Goal: Find specific page/section: Find specific page/section

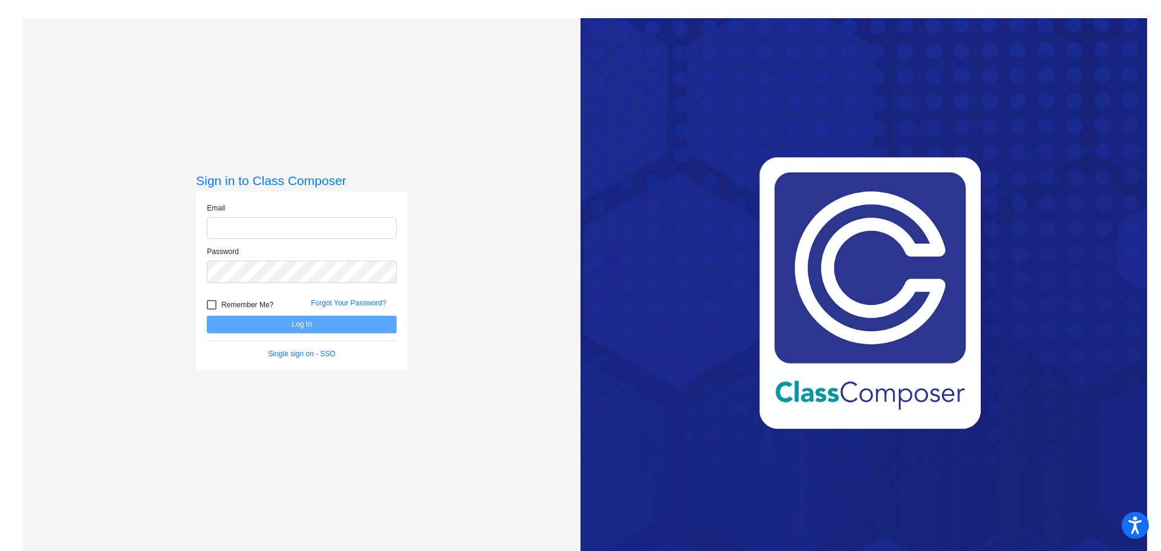
type input "[EMAIL_ADDRESS][DOMAIN_NAME]"
click at [291, 229] on input "[EMAIL_ADDRESS][DOMAIN_NAME]" at bounding box center [302, 228] width 190 height 22
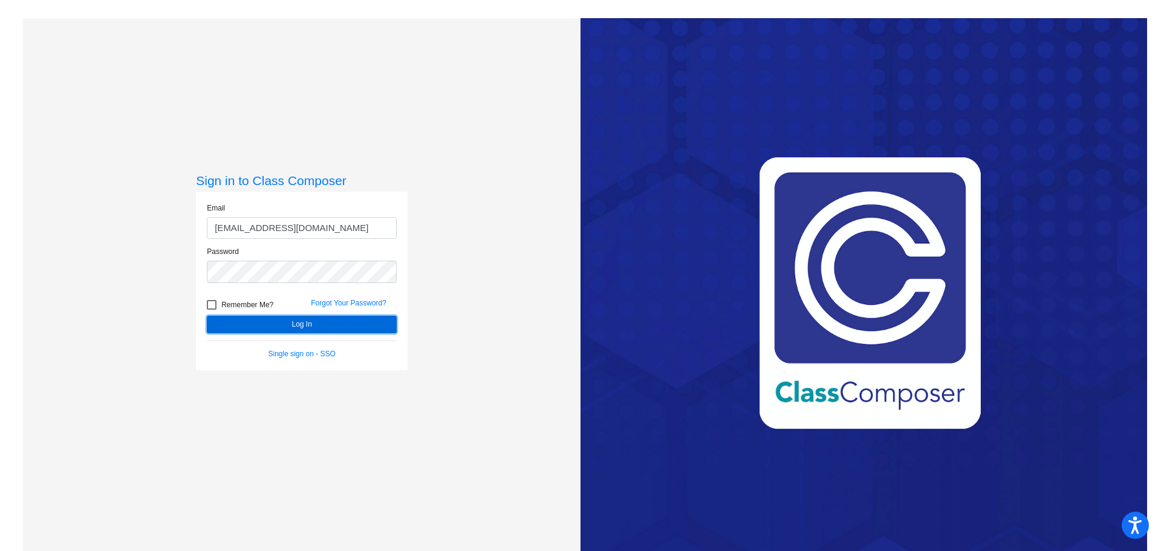
click at [333, 327] on button "Log In" at bounding box center [302, 325] width 190 height 18
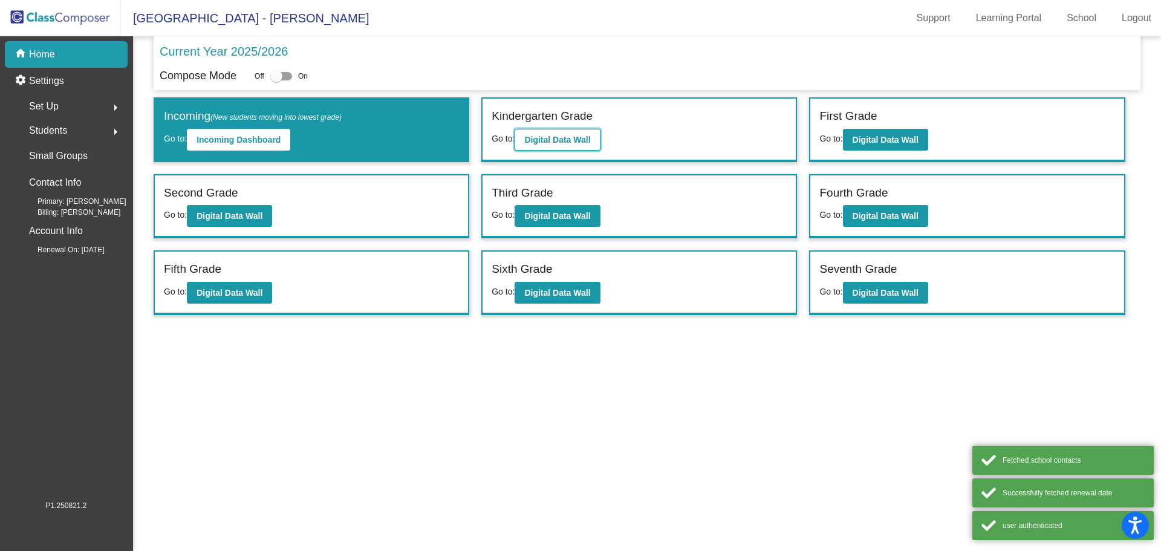
click at [561, 143] on b "Digital Data Wall" at bounding box center [557, 140] width 66 height 10
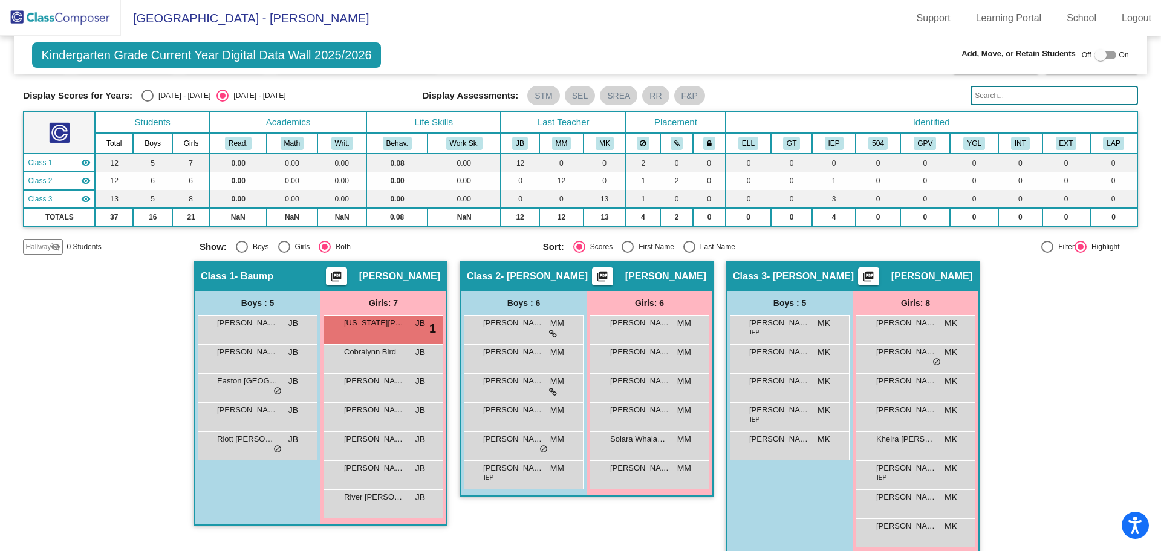
scroll to position [47, 0]
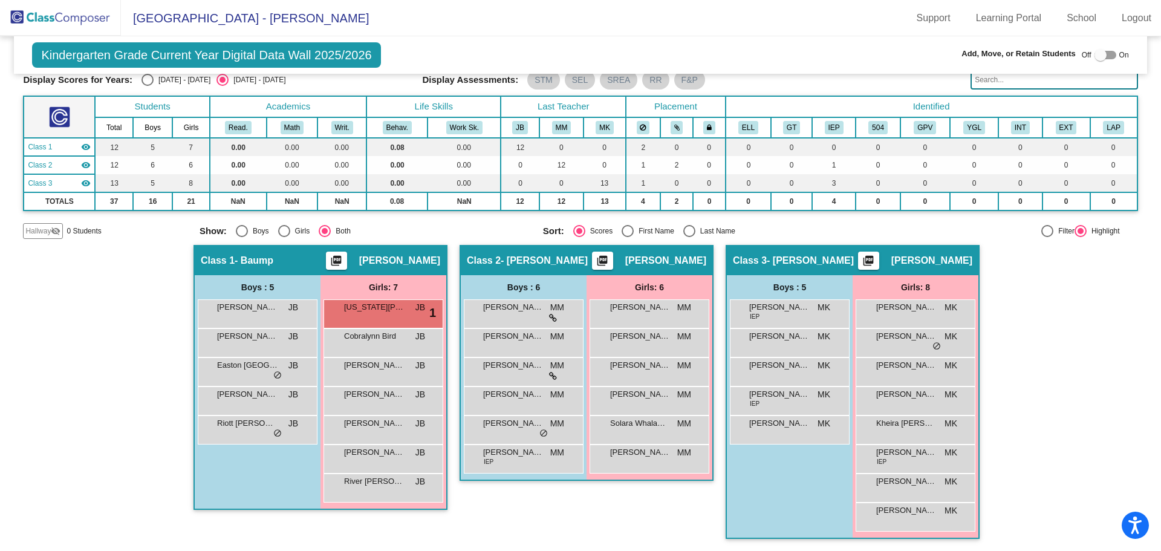
click at [766, 494] on div "Boys : 5 [PERSON_NAME] IEP MK lock do_not_disturb_alt [PERSON_NAME] MK lock do_…" at bounding box center [790, 406] width 126 height 263
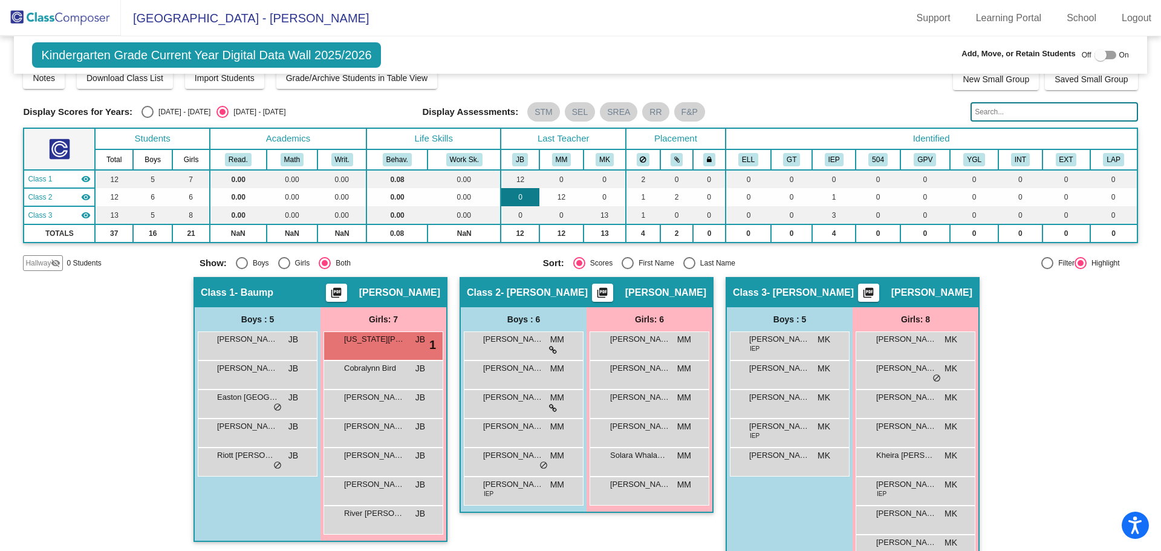
scroll to position [0, 0]
